Goal: Task Accomplishment & Management: Use online tool/utility

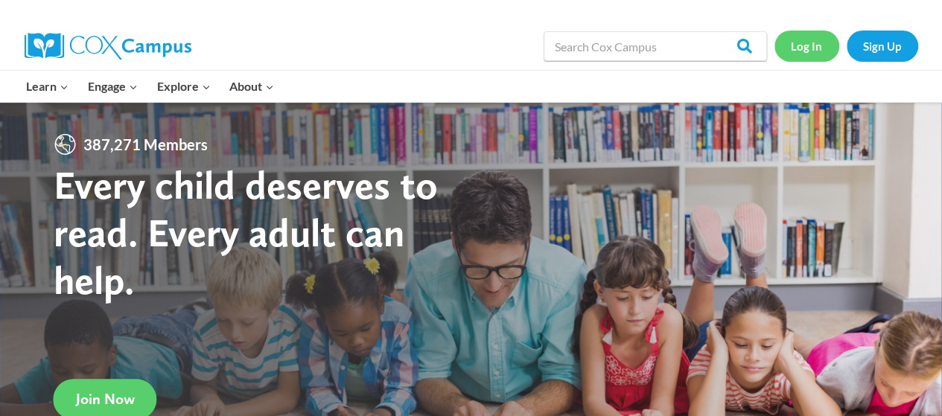
click at [815, 49] on link "Log In" at bounding box center [806, 46] width 65 height 31
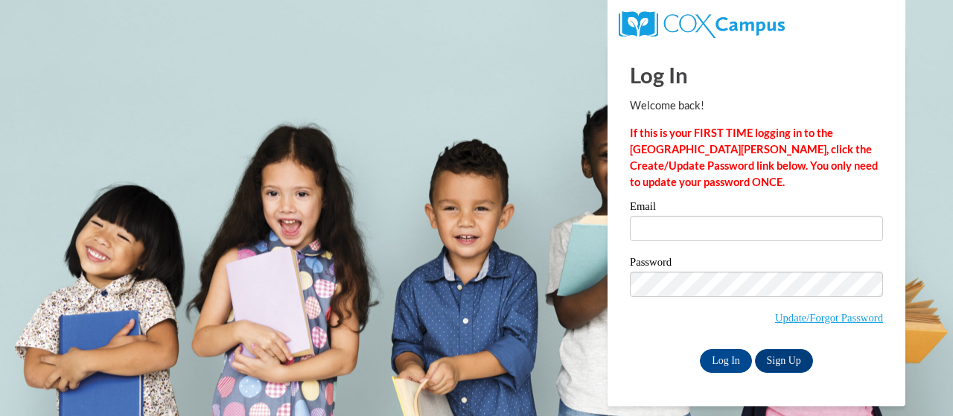
click at [701, 214] on label "Email" at bounding box center [756, 208] width 253 height 15
click at [701, 216] on input "Email" at bounding box center [756, 228] width 253 height 25
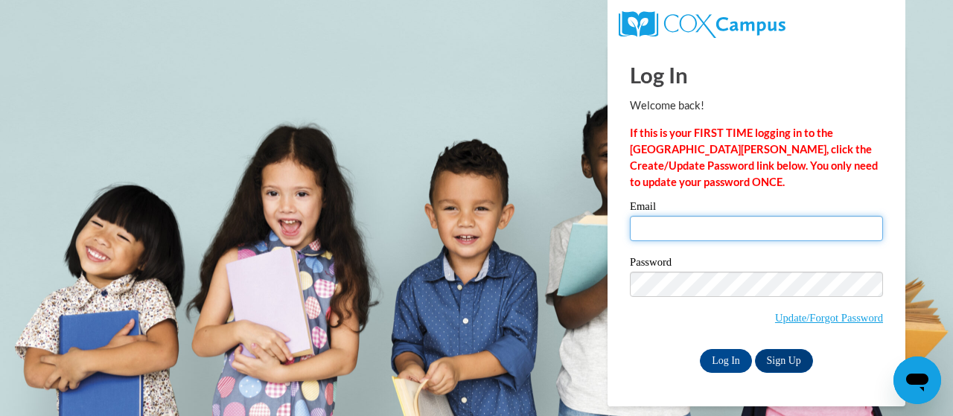
type input "[EMAIL_ADDRESS][DOMAIN_NAME]"
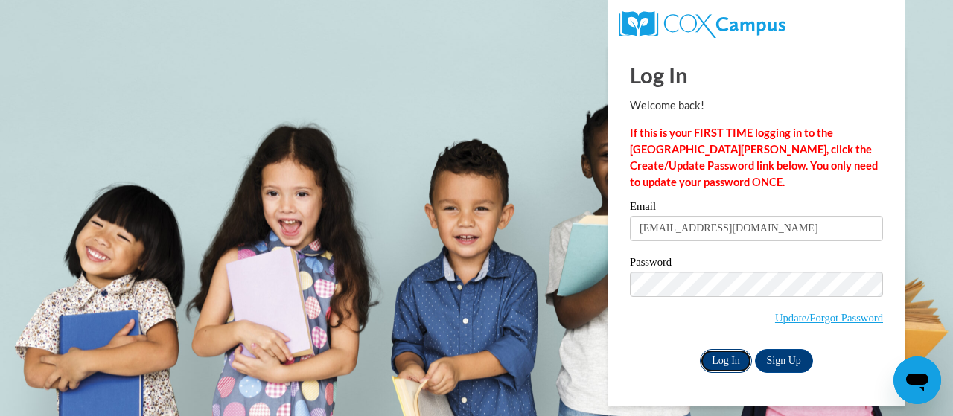
click at [725, 363] on input "Log In" at bounding box center [726, 361] width 52 height 24
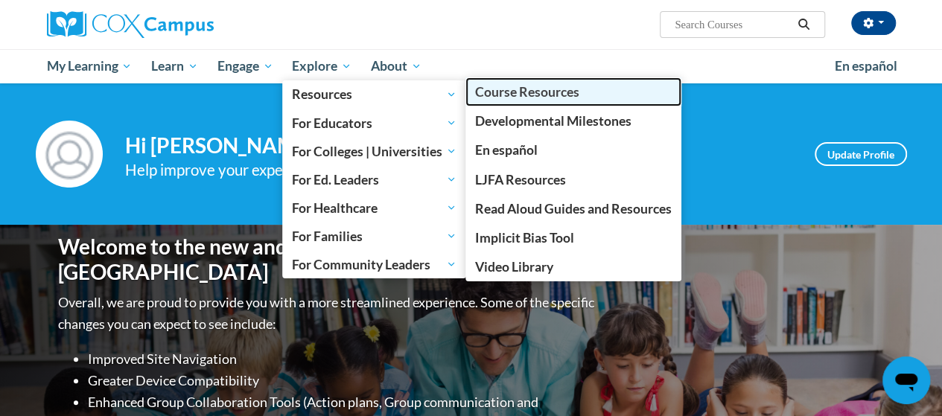
click at [522, 92] on span "Course Resources" at bounding box center [527, 92] width 104 height 16
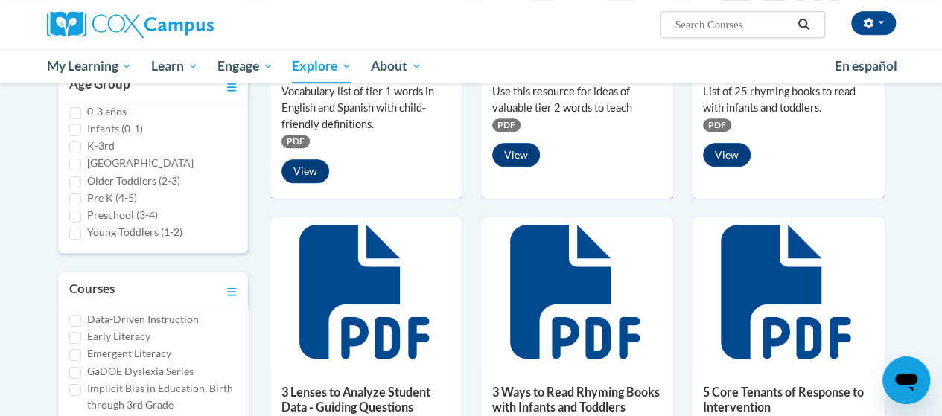
scroll to position [185, 0]
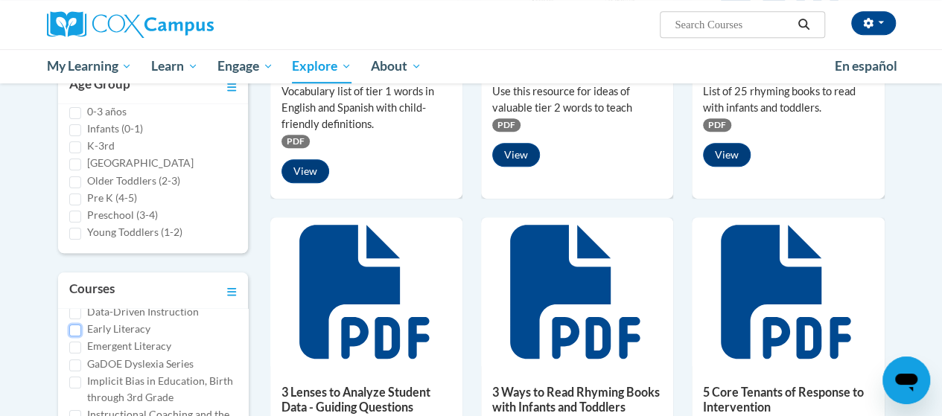
click at [77, 337] on input "Early Literacy" at bounding box center [75, 331] width 12 height 12
checkbox input "true"
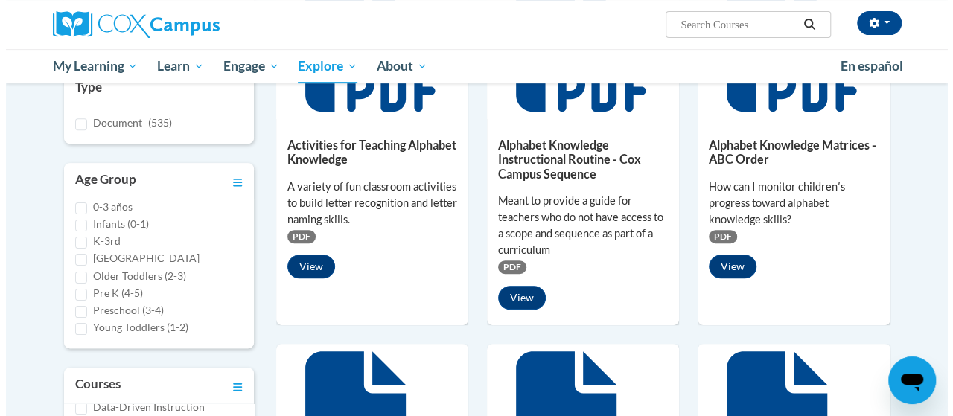
scroll to position [283, 0]
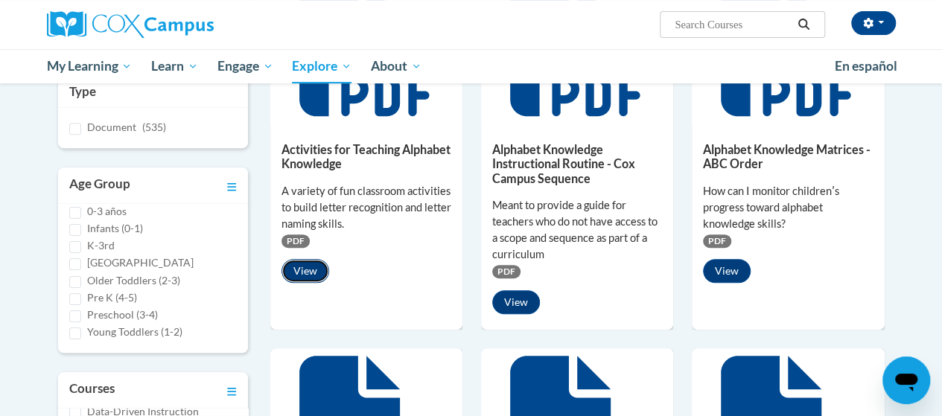
click at [306, 270] on button "View" at bounding box center [305, 271] width 48 height 24
